Goal: Book appointment/travel/reservation

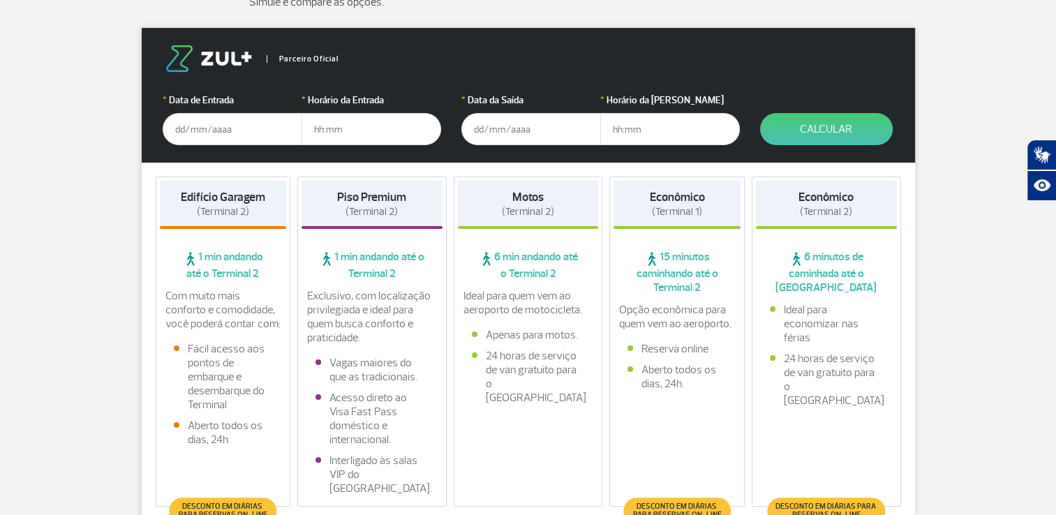
scroll to position [195, 0]
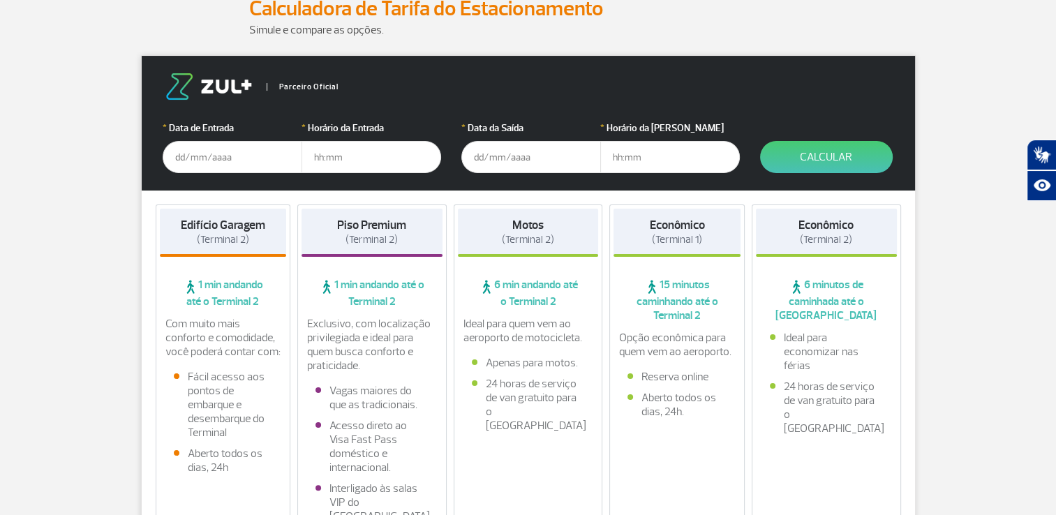
click at [223, 150] on input "text" at bounding box center [233, 157] width 140 height 32
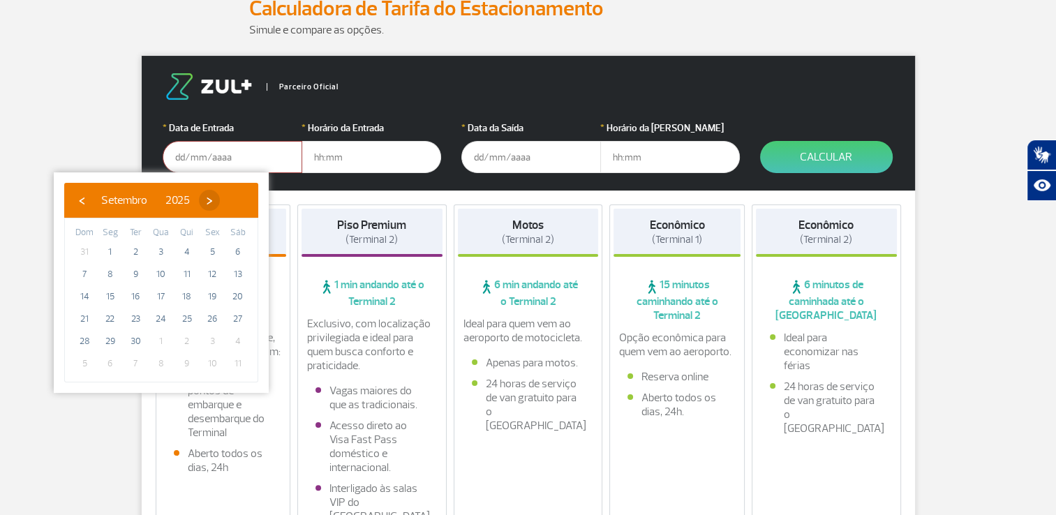
click at [220, 206] on span "›" at bounding box center [209, 200] width 21 height 21
click at [210, 320] on span "24" at bounding box center [212, 319] width 22 height 22
type input "[DATE]"
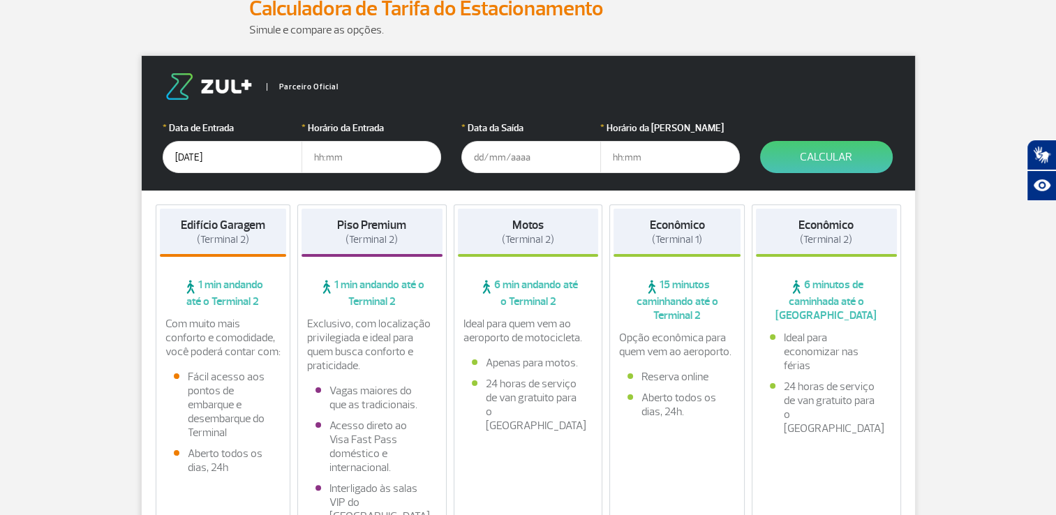
click at [346, 163] on input "text" at bounding box center [372, 157] width 140 height 32
type input "07:00"
click at [499, 148] on input "text" at bounding box center [531, 157] width 140 height 32
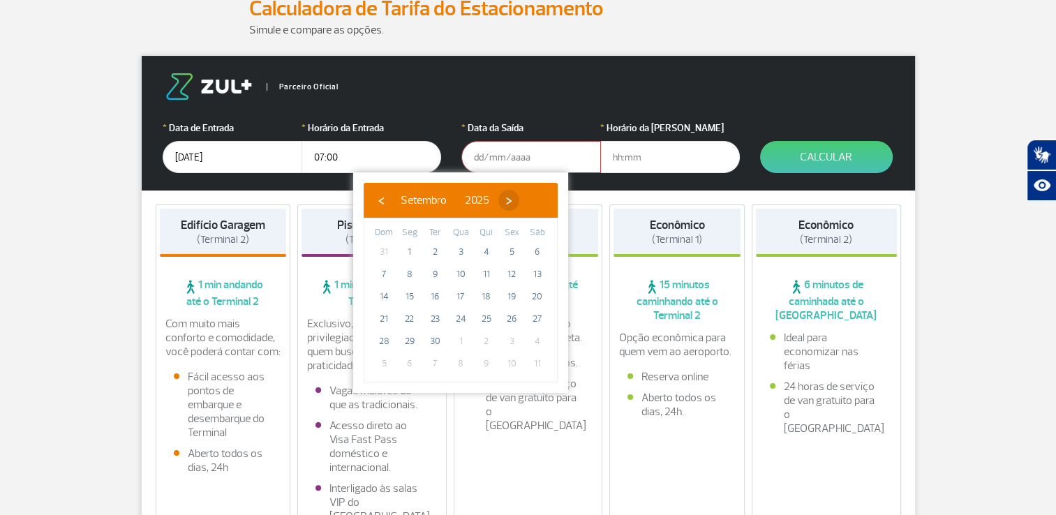
click at [519, 200] on span "›" at bounding box center [508, 200] width 21 height 21
click at [508, 337] on span "31" at bounding box center [512, 341] width 22 height 22
type input "[DATE]"
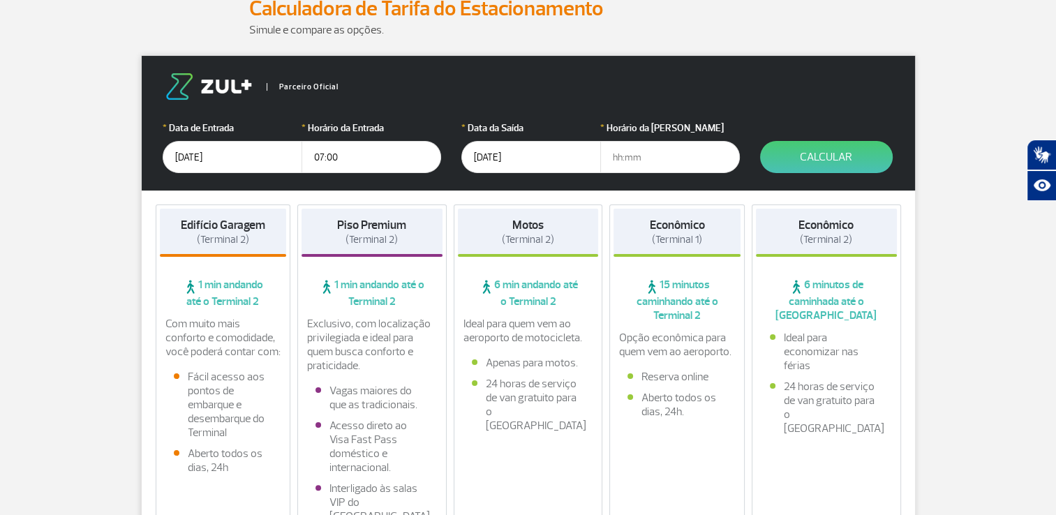
click at [623, 158] on input "text" at bounding box center [670, 157] width 140 height 32
type input "16:00"
click at [764, 133] on form "Parceiro Oficial * Data de Entrada [DATE] * Horário da Entrada 07:00 * Data da …" at bounding box center [529, 123] width 774 height 135
click at [802, 168] on button "Calcular" at bounding box center [826, 157] width 133 height 32
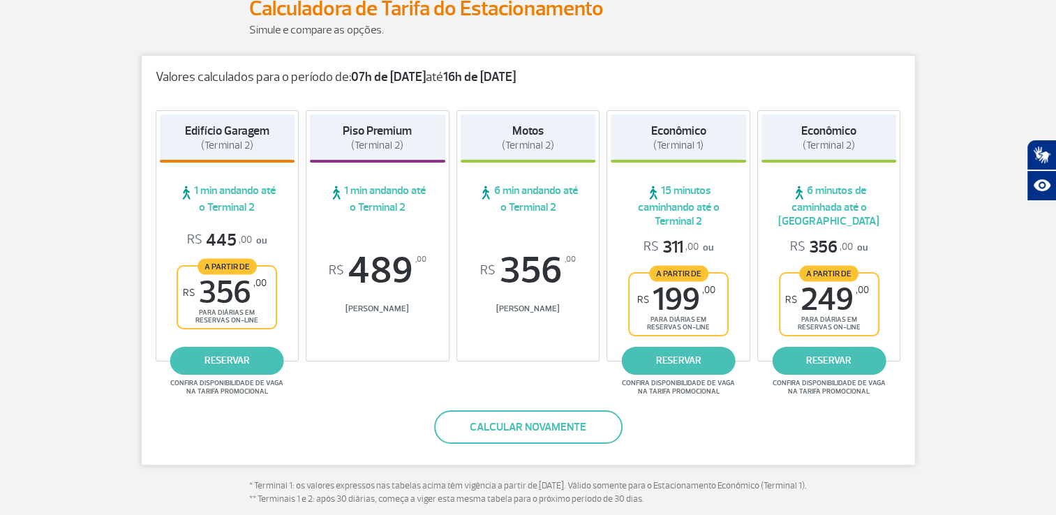
click at [220, 175] on div "Edifício Garagem (Terminal 2) 1 min andando até o Terminal 2 R$ 445 ,00 ou A pa…" at bounding box center [228, 235] width 144 height 251
click at [240, 143] on span "(Terminal 2)" at bounding box center [227, 145] width 52 height 13
click at [249, 240] on sup ",00" at bounding box center [245, 240] width 13 height 0
click at [237, 263] on span "A partir de" at bounding box center [227, 266] width 59 height 16
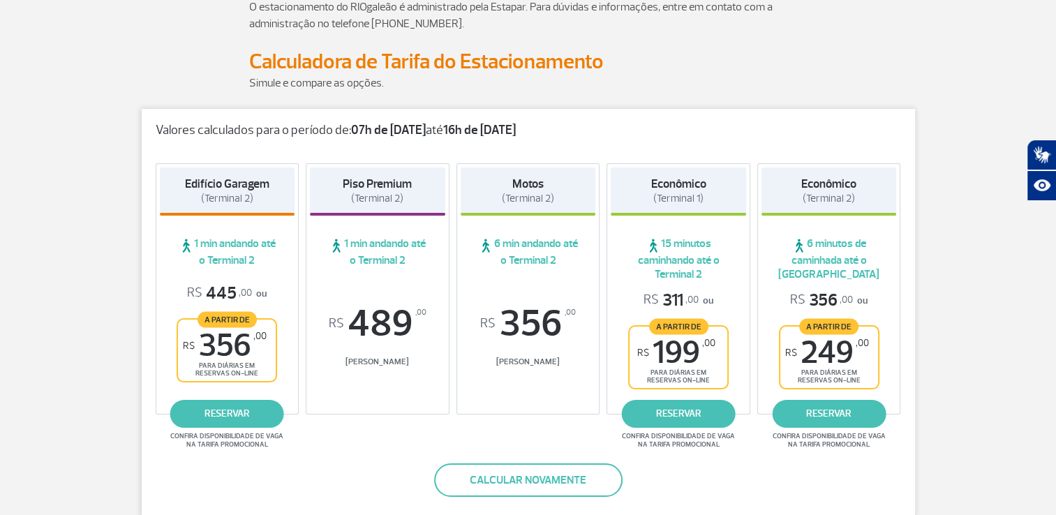
scroll to position [223, 0]
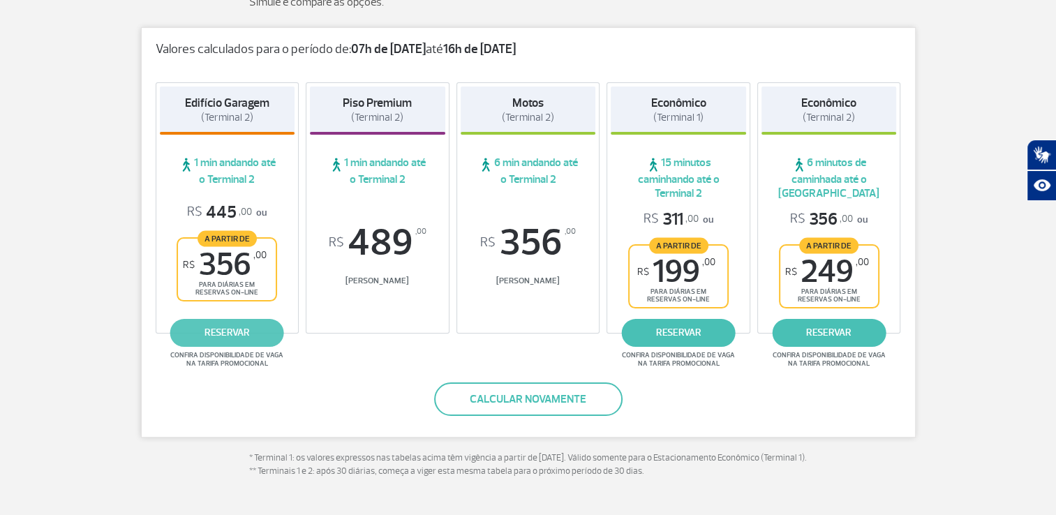
click at [202, 339] on link "reservar" at bounding box center [227, 333] width 114 height 28
